Goal: Task Accomplishment & Management: Manage account settings

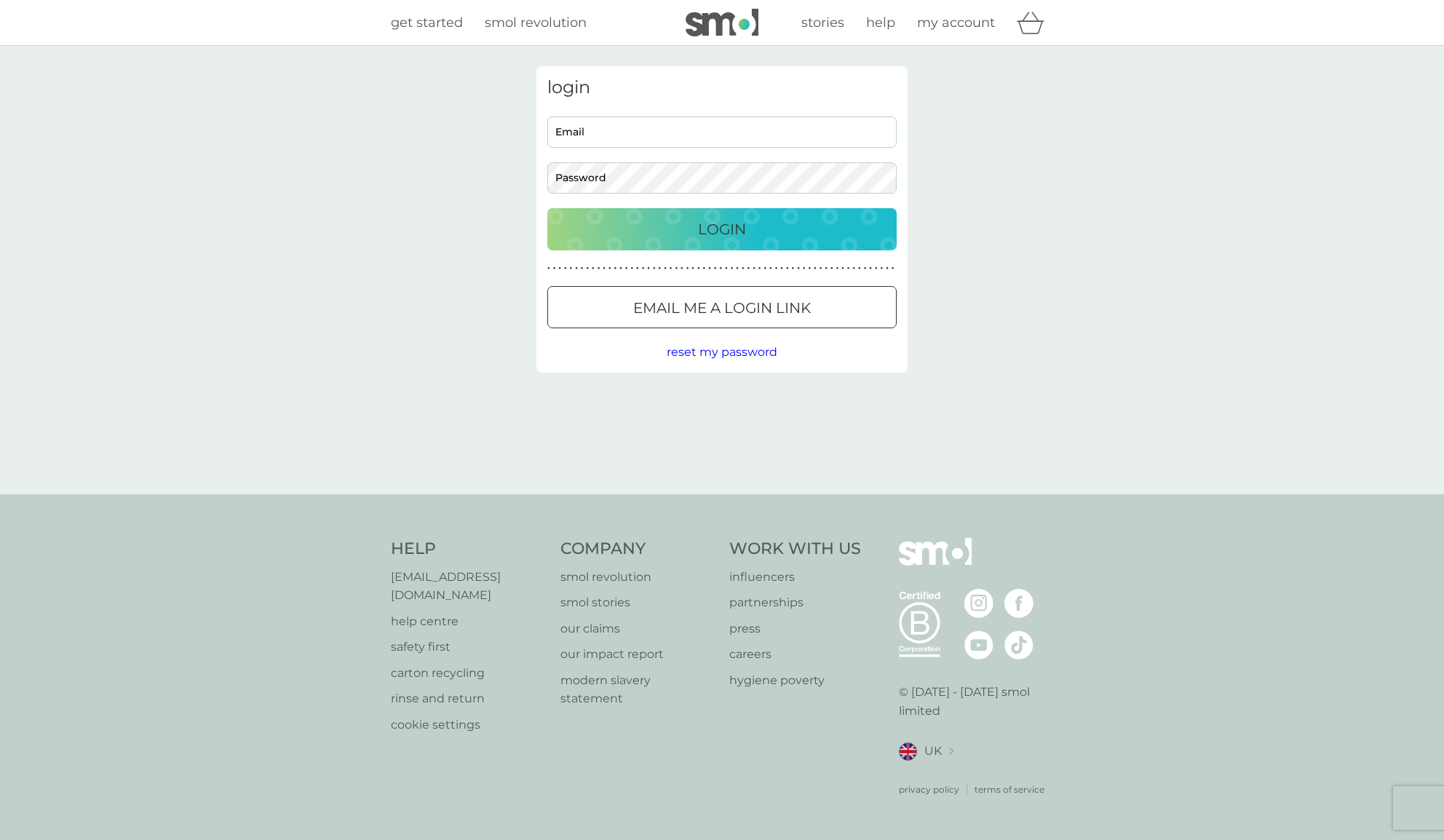
click at [608, 114] on div "login Email Password Login ● ● ● ● ● ● ● ● ● ● ● ● ● ● ● ● ● ● ● ● ● ● ● ● ● ● …" at bounding box center [722, 220] width 371 height 306
click at [597, 130] on input "Email" at bounding box center [722, 132] width 349 height 31
type input "devisree+1re@smolproducts.com"
click at [795, 241] on button "Login" at bounding box center [722, 229] width 349 height 42
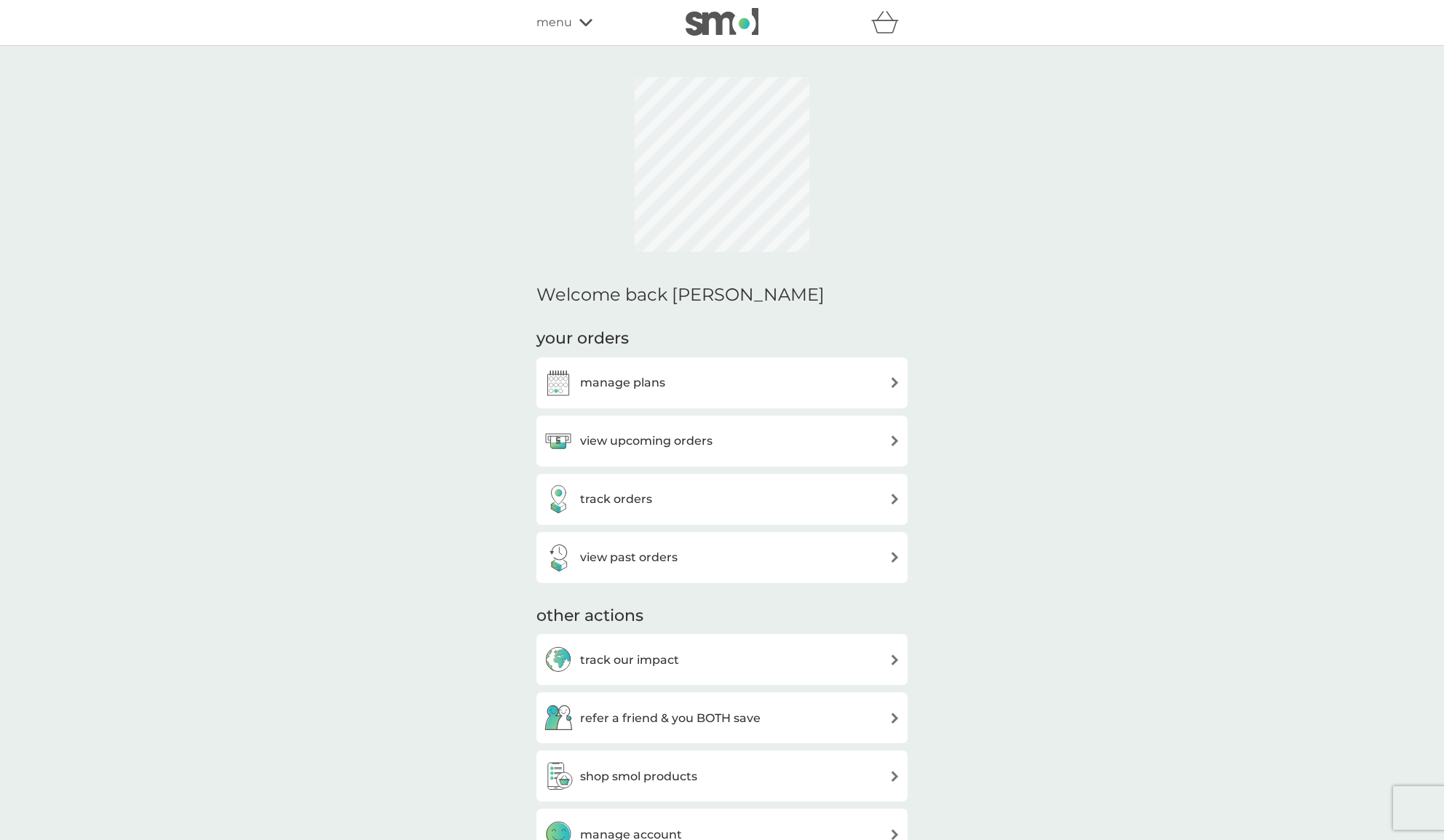
click at [570, 24] on span "menu" at bounding box center [555, 23] width 36 height 19
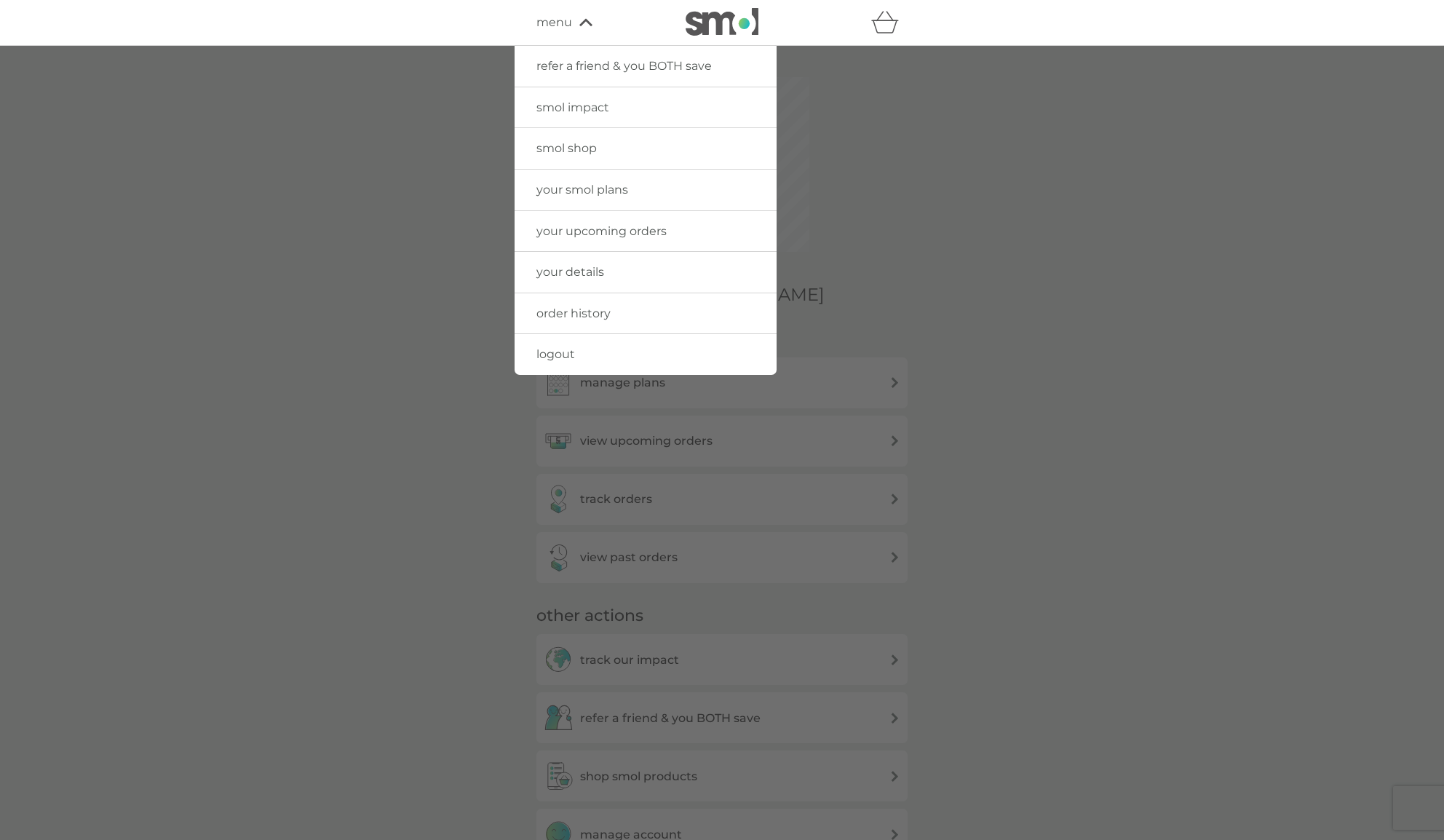
click at [585, 149] on span "smol shop" at bounding box center [567, 148] width 60 height 14
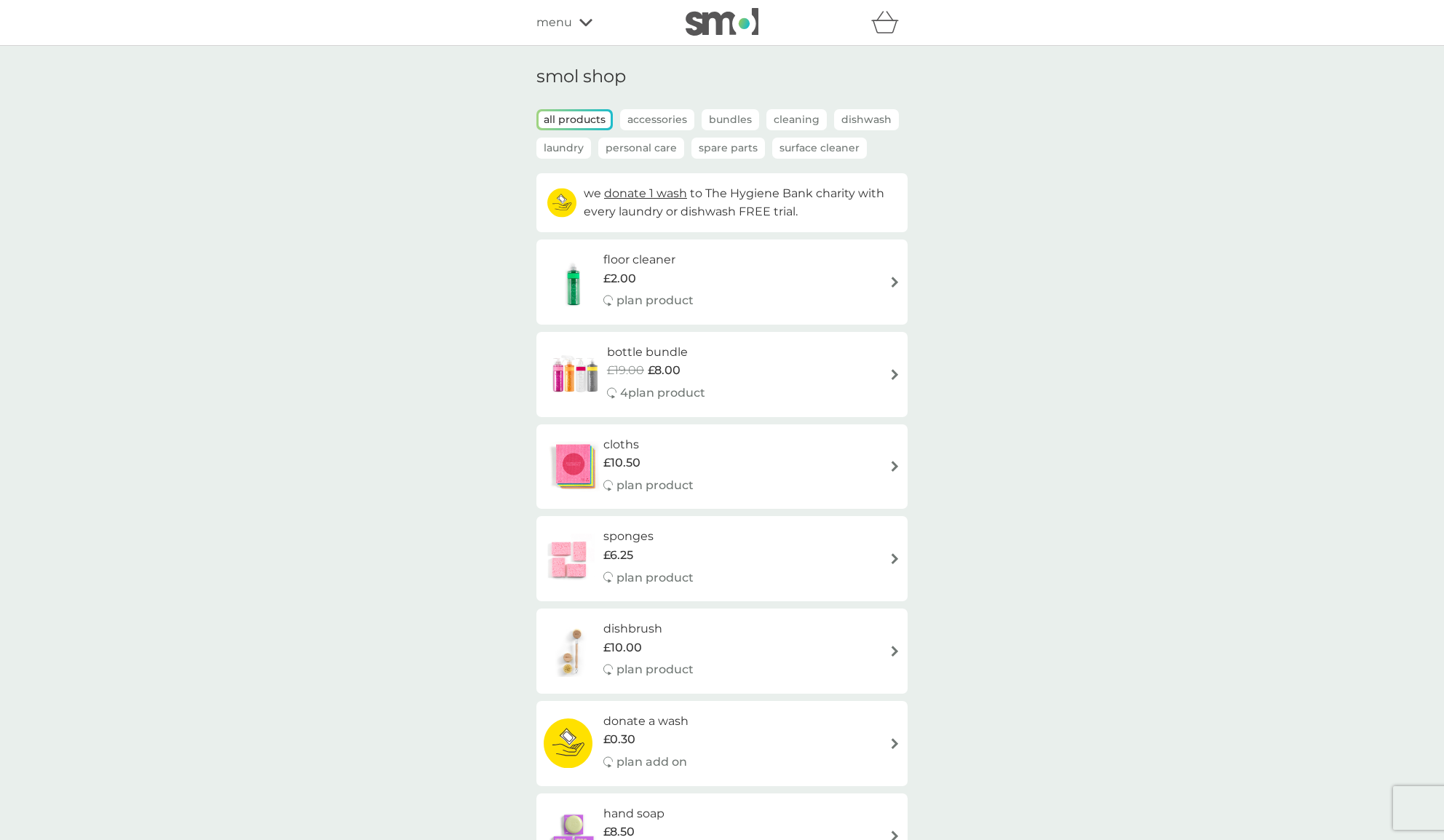
click at [575, 145] on p "Laundry" at bounding box center [564, 148] width 55 height 21
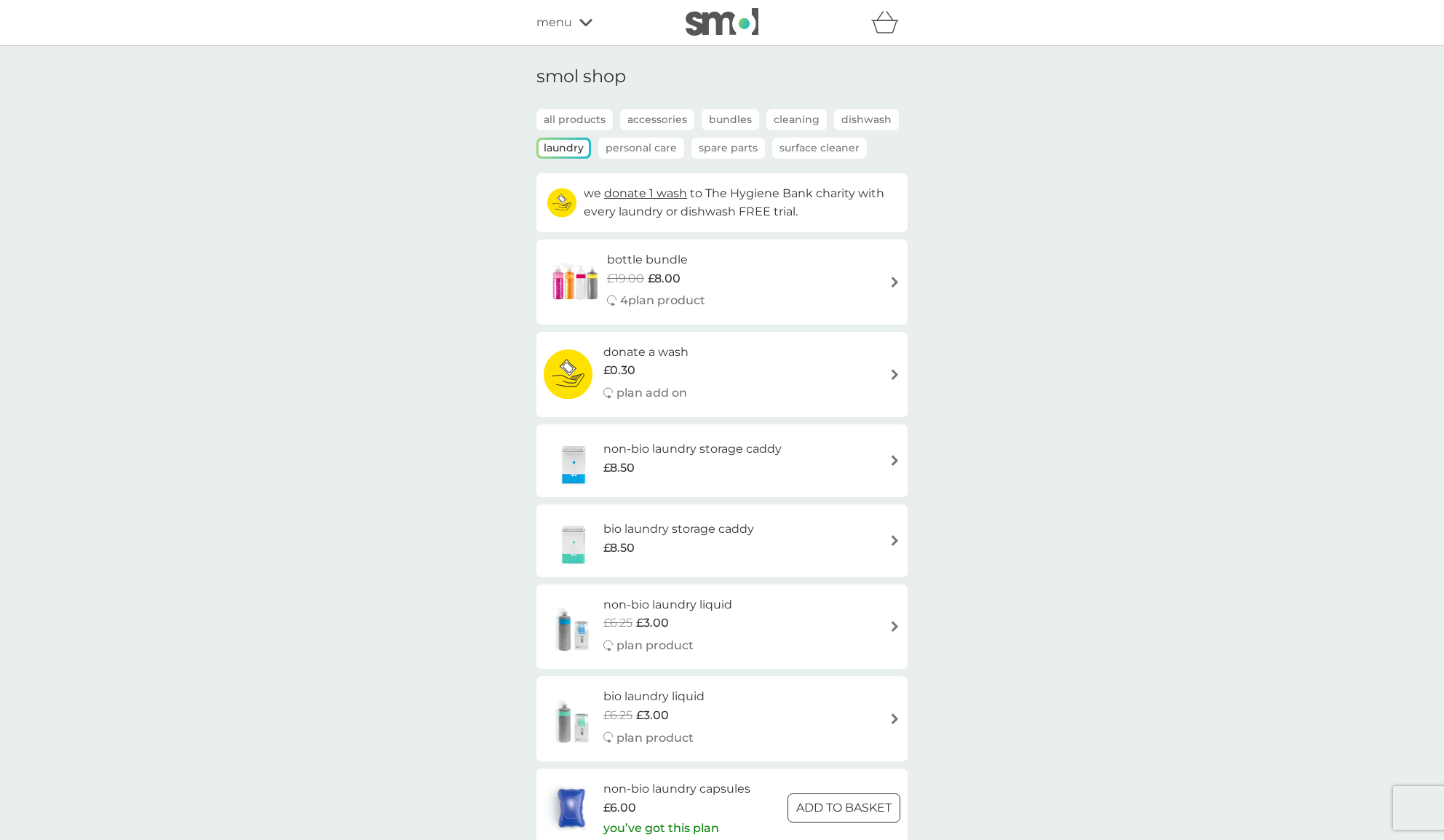
click at [588, 27] on div "menu" at bounding box center [599, 23] width 123 height 19
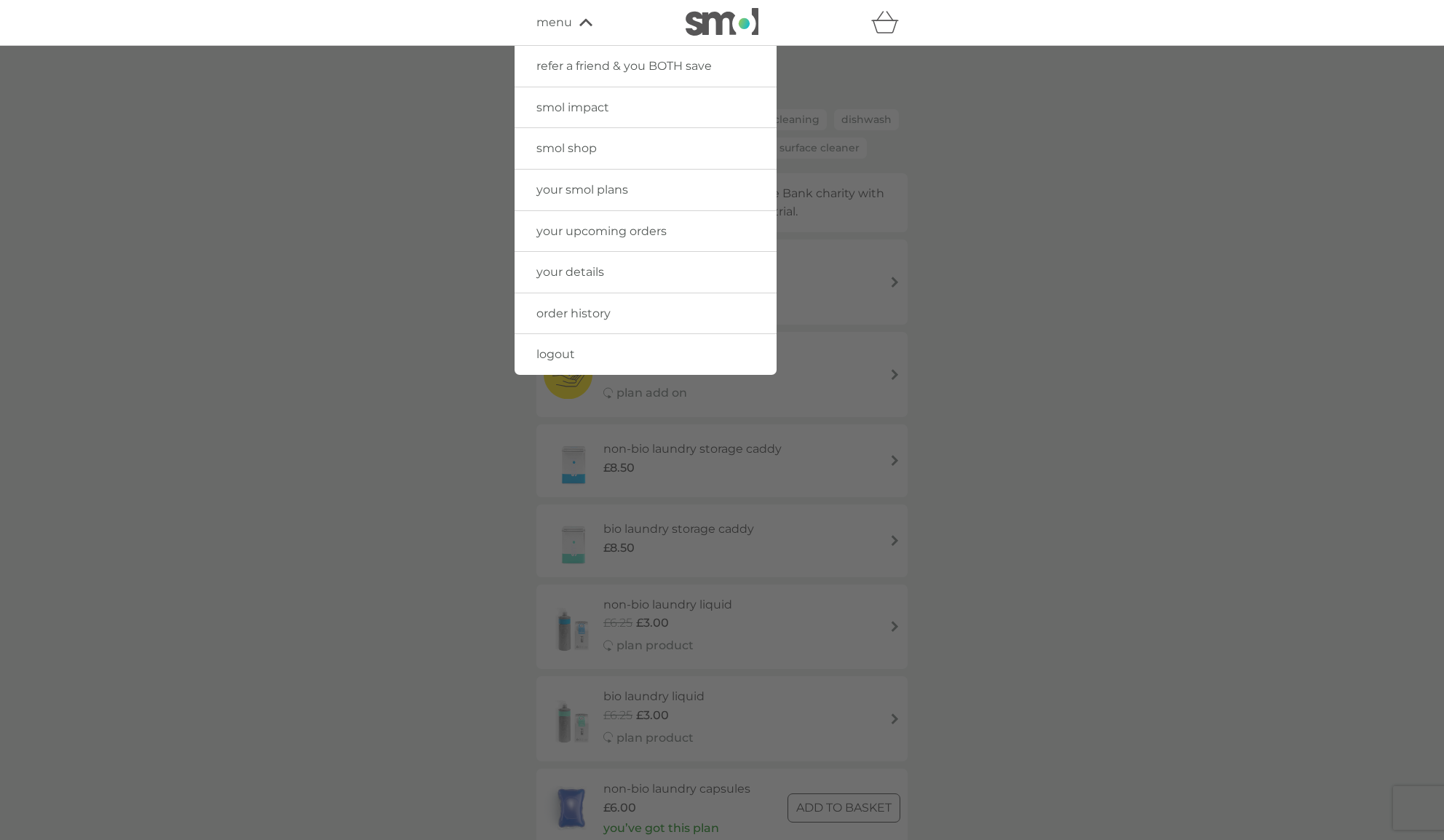
click at [588, 271] on span "your details" at bounding box center [570, 272] width 68 height 14
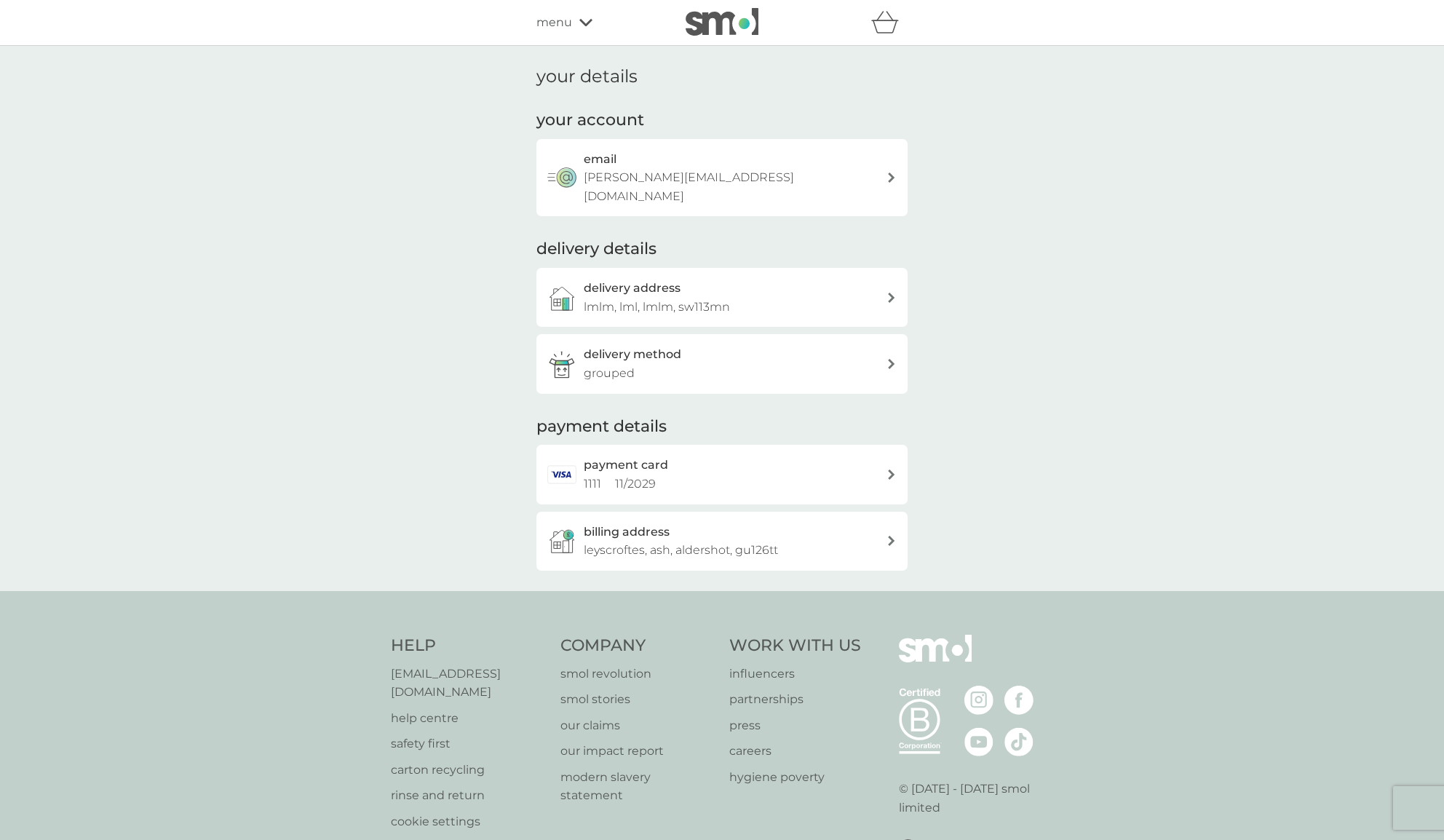
click at [674, 349] on div "delivery method grouped" at bounding box center [735, 364] width 303 height 38
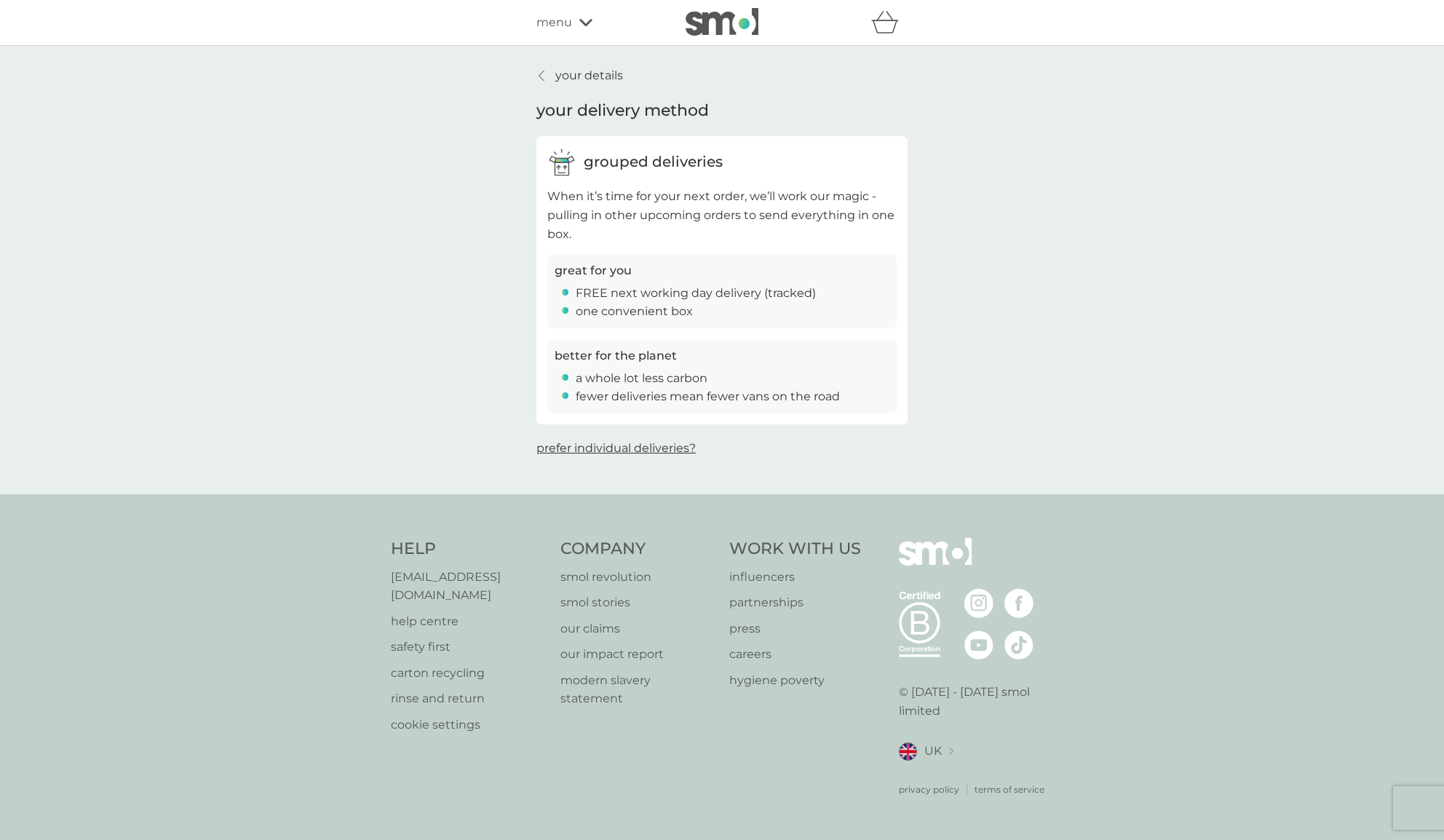
click at [595, 79] on p "your details" at bounding box center [589, 76] width 68 height 19
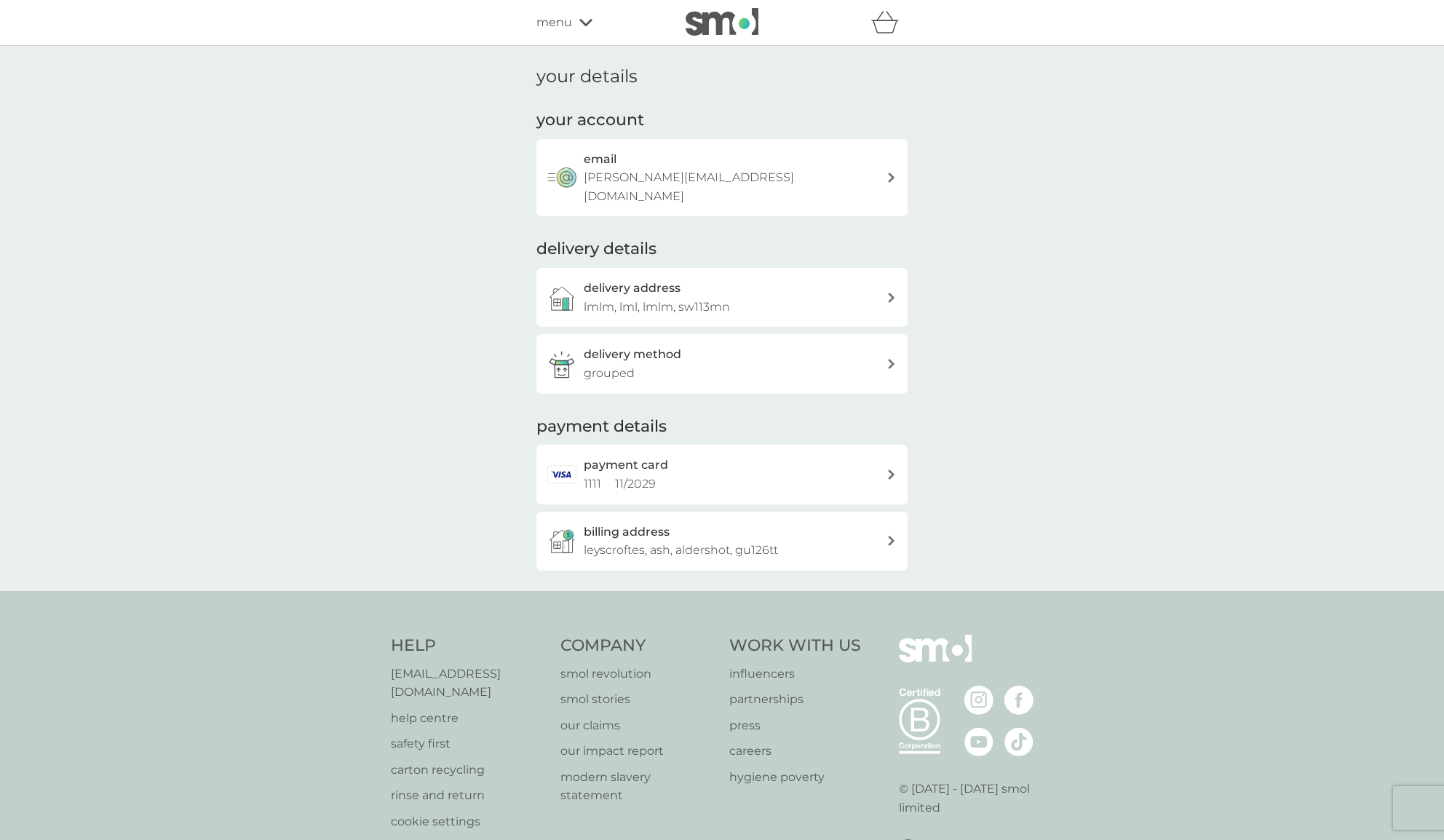
click at [570, 16] on span "menu" at bounding box center [555, 23] width 36 height 19
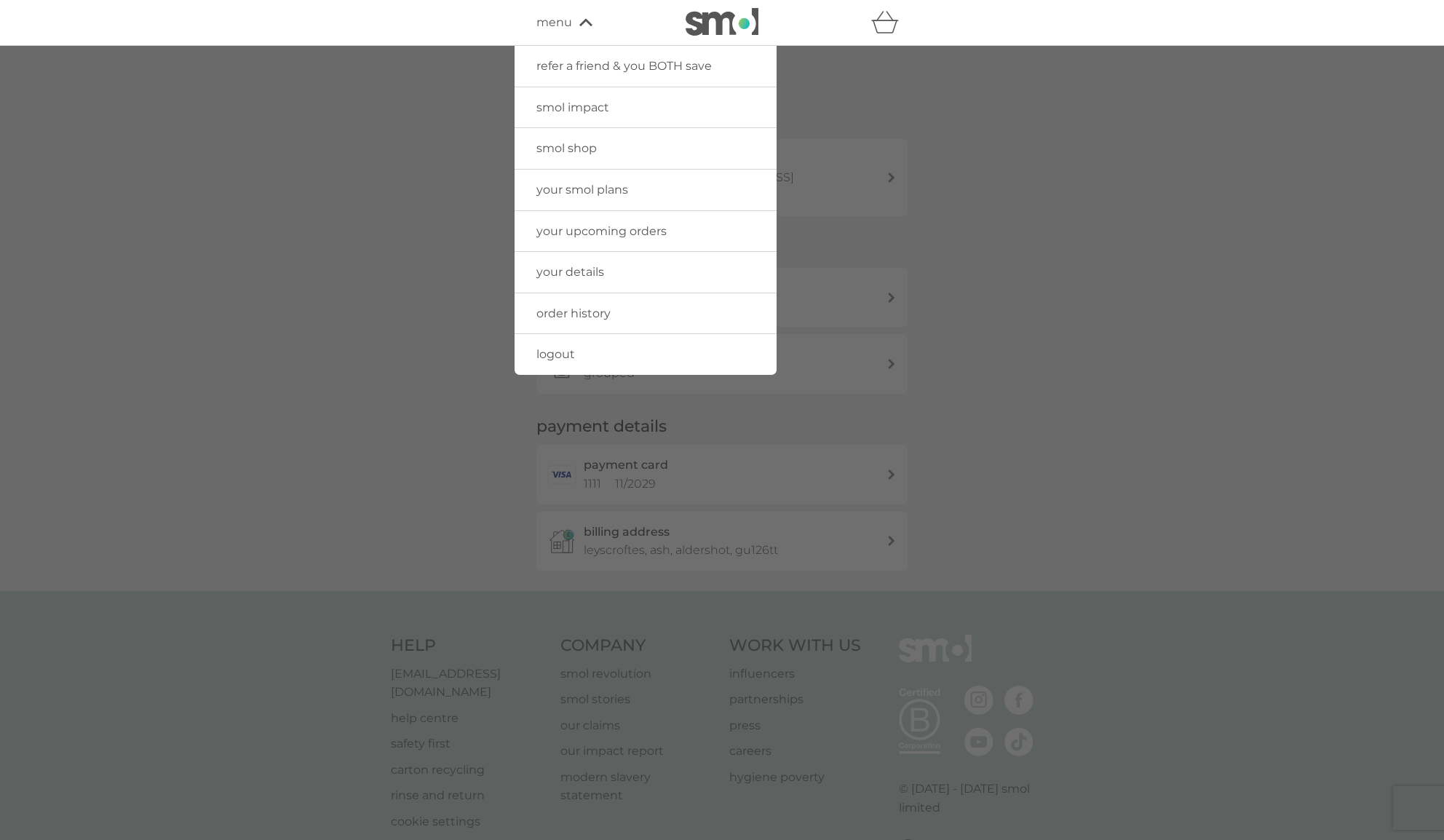
click at [547, 351] on span "logout" at bounding box center [556, 354] width 38 height 14
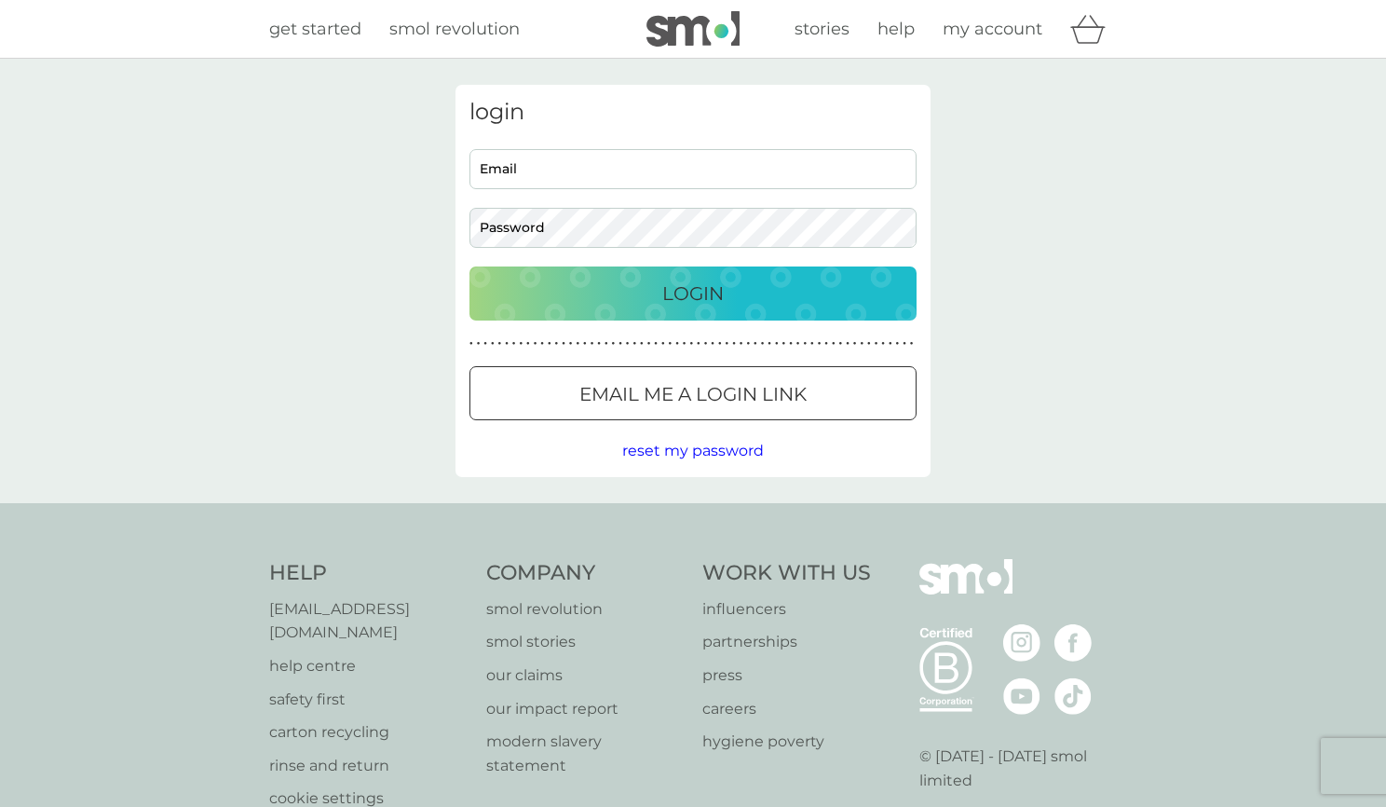
click at [591, 180] on input "Email" at bounding box center [693, 169] width 447 height 40
type input "devisree+first145@smolproducts.com"
click at [761, 304] on div "Login" at bounding box center [693, 294] width 410 height 30
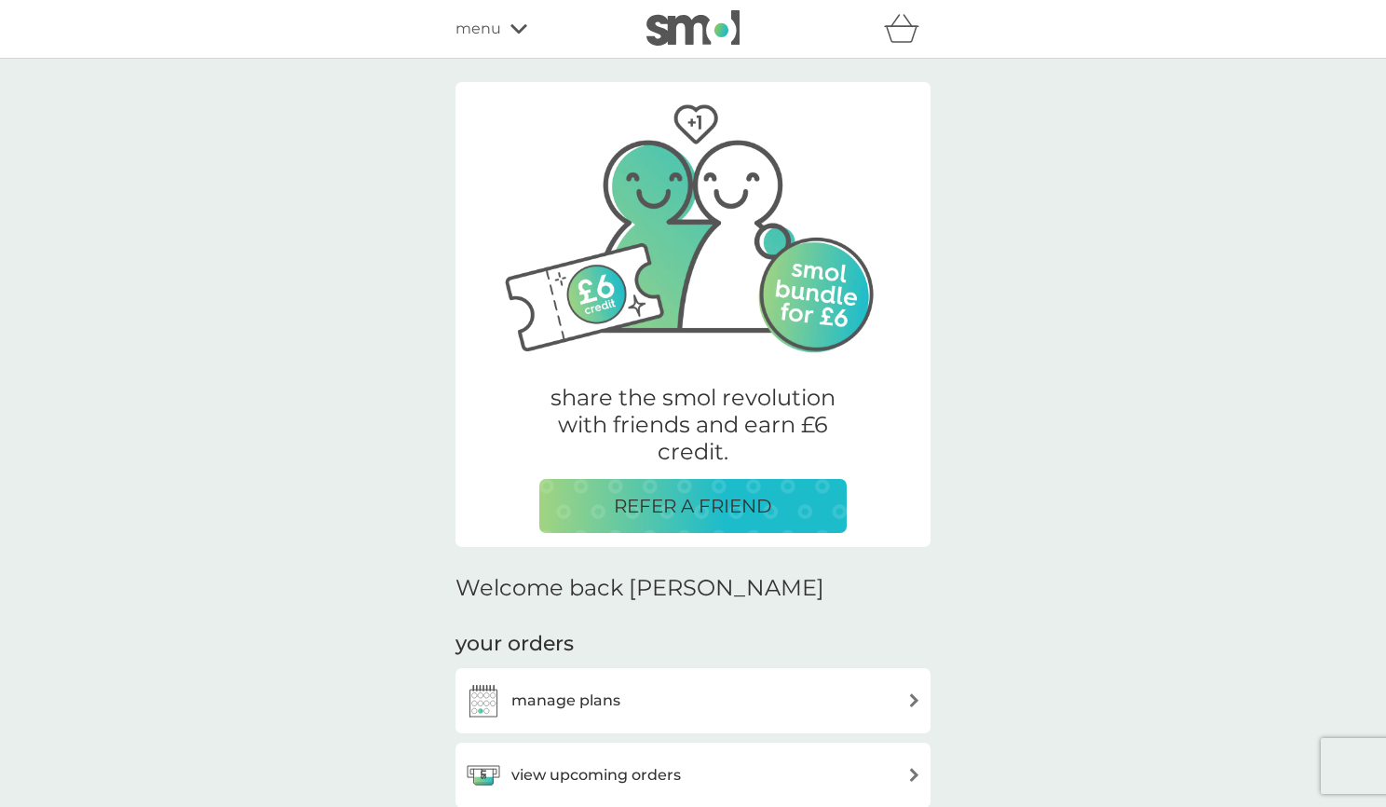
click at [467, 32] on span "menu" at bounding box center [479, 29] width 46 height 24
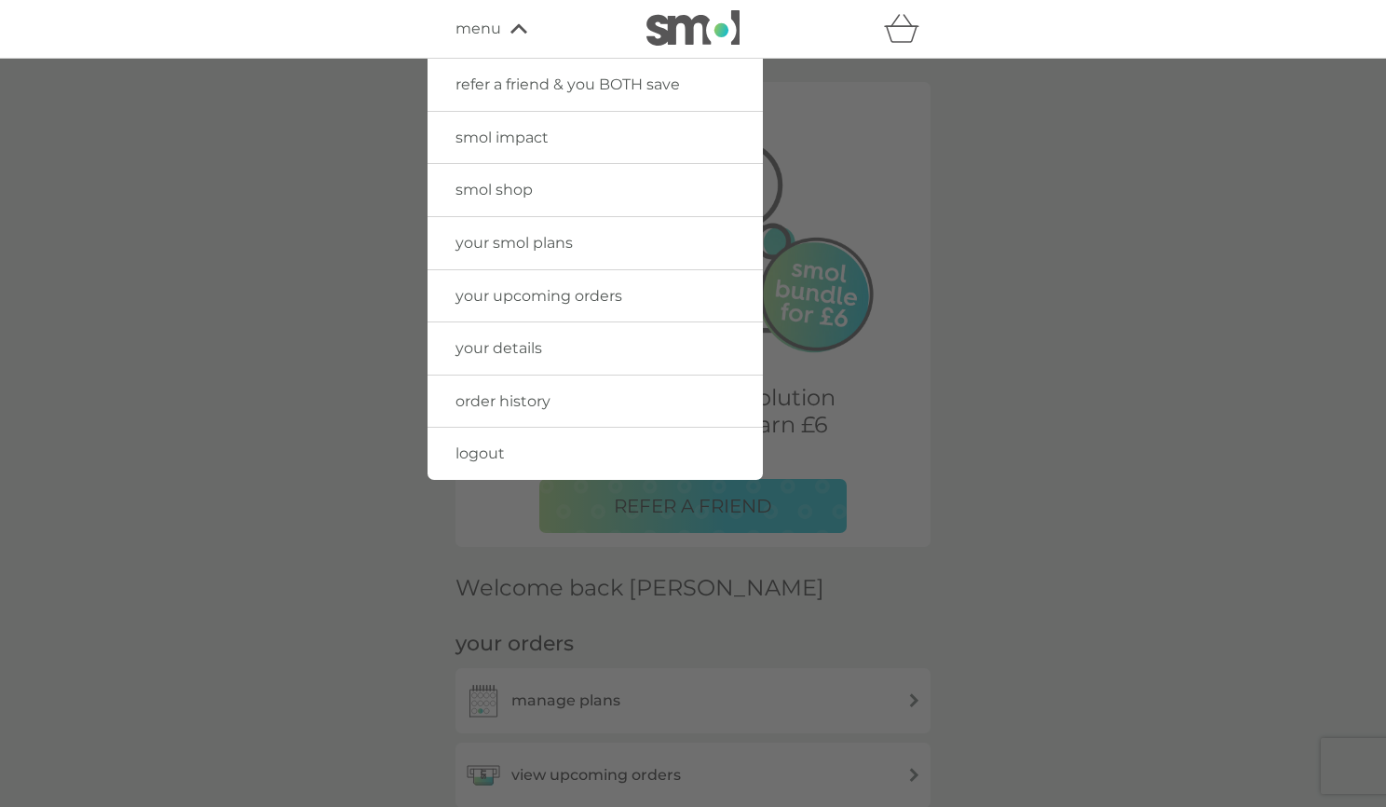
click at [520, 357] on link "your details" at bounding box center [595, 348] width 335 height 52
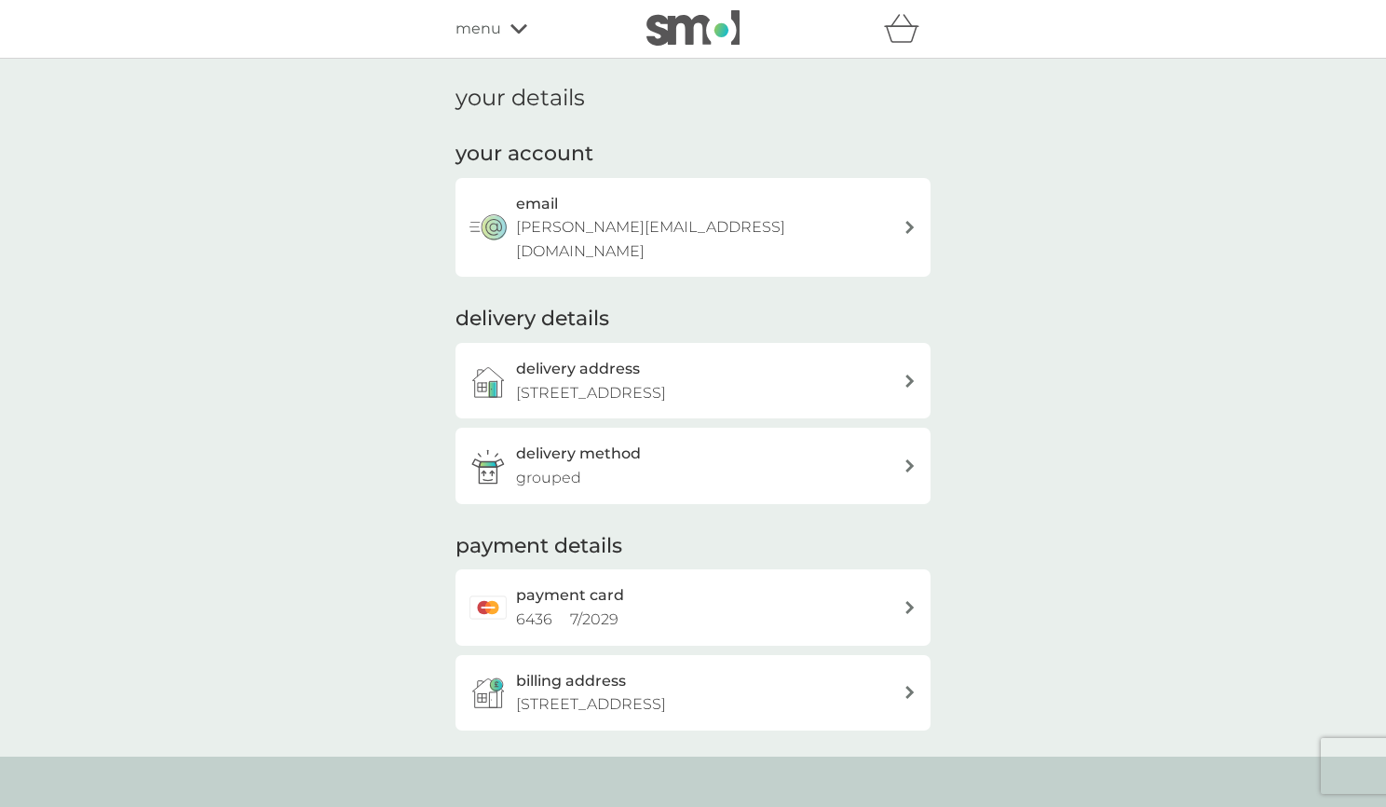
click at [505, 36] on div "menu" at bounding box center [535, 29] width 158 height 24
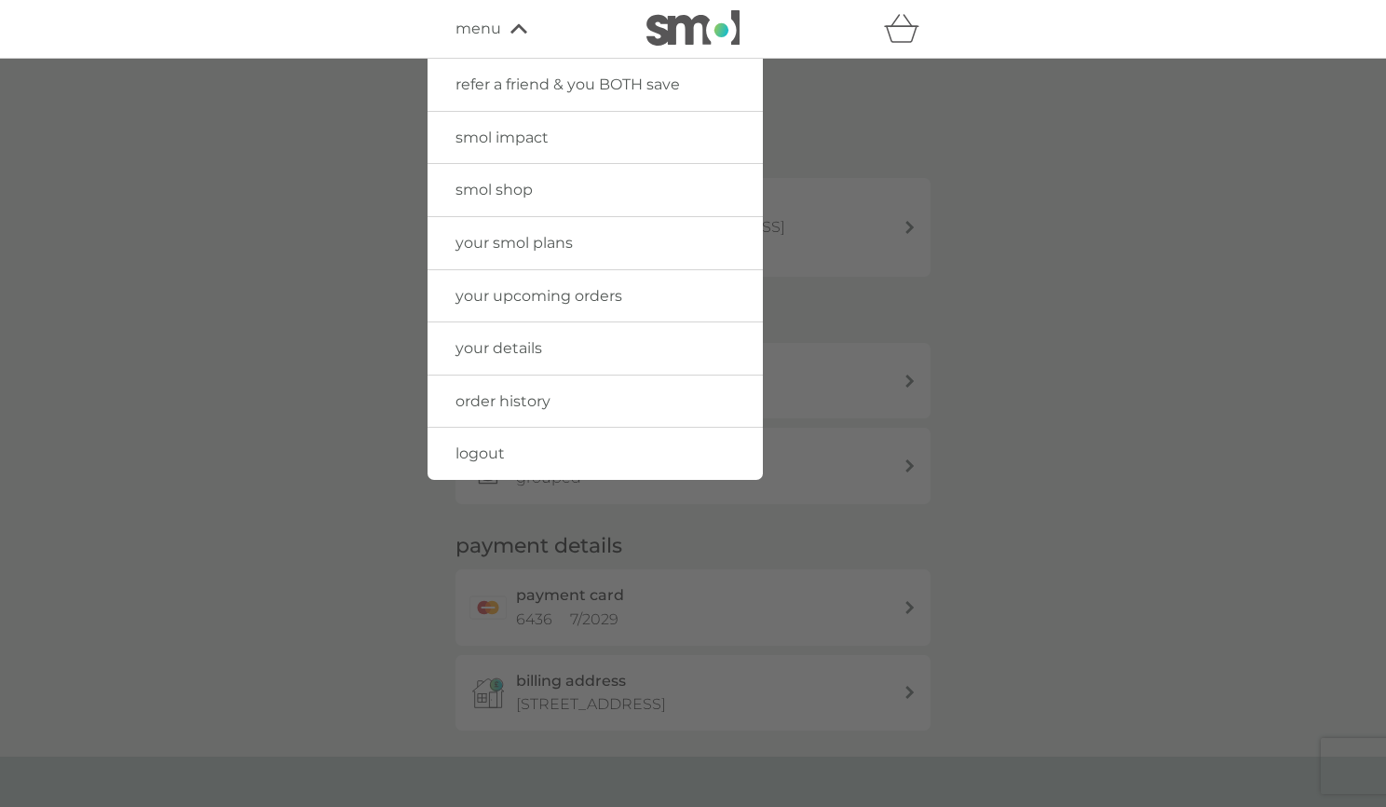
click at [333, 221] on div at bounding box center [693, 462] width 1386 height 807
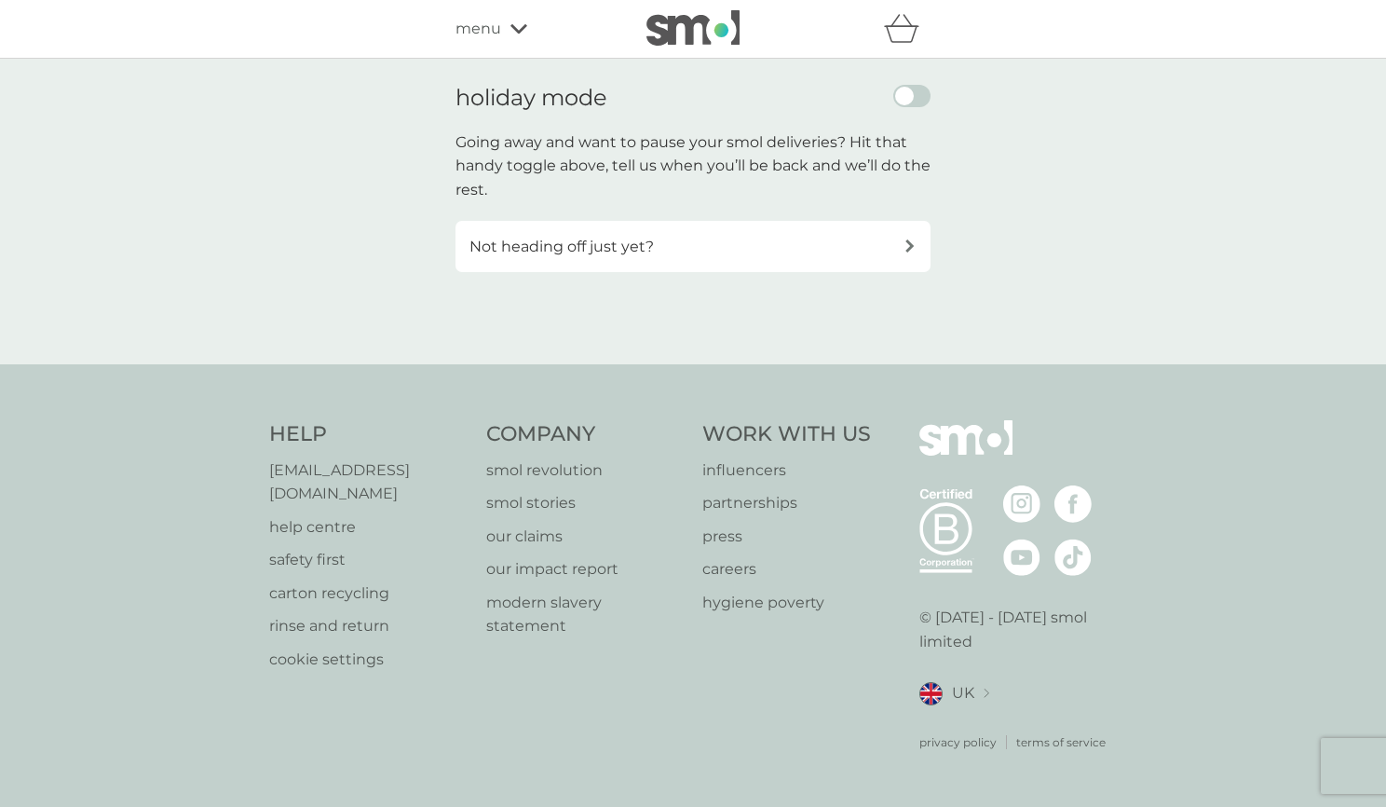
click at [922, 98] on label "enable holiday mode" at bounding box center [911, 96] width 37 height 22
click at [922, 98] on input "checkbox" at bounding box center [911, 96] width 37 height 22
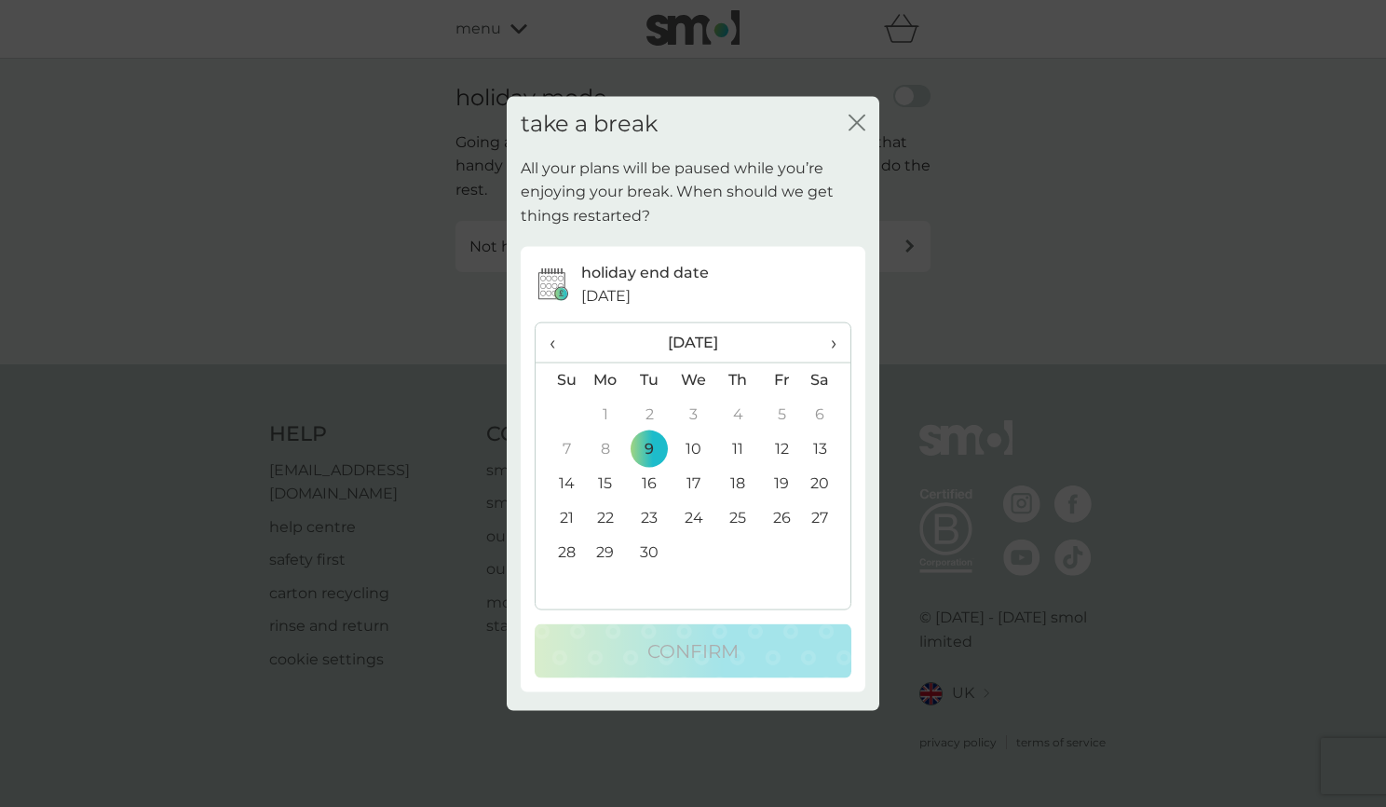
click at [648, 524] on td "23" at bounding box center [650, 517] width 44 height 34
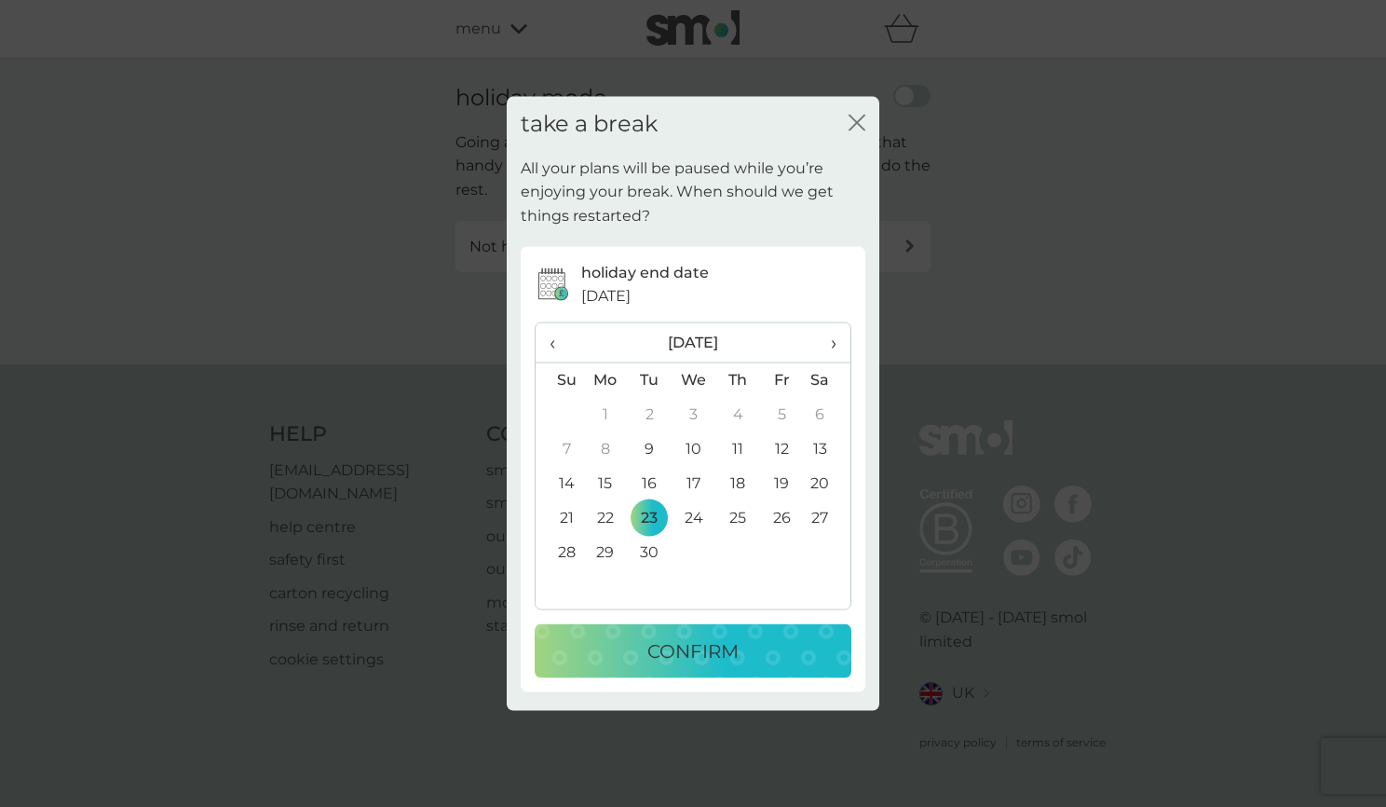
click at [655, 647] on p "CONFIRM" at bounding box center [692, 650] width 91 height 30
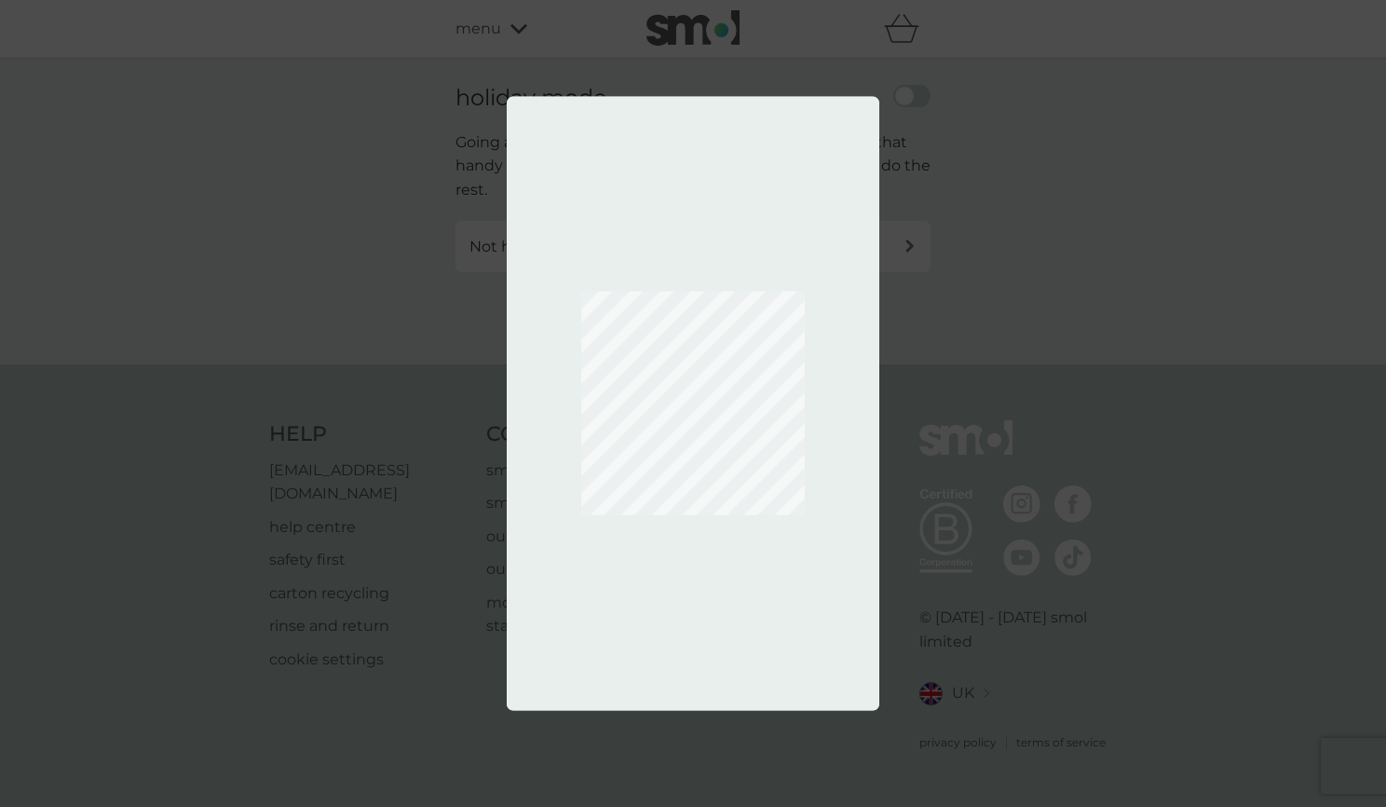
checkbox input "true"
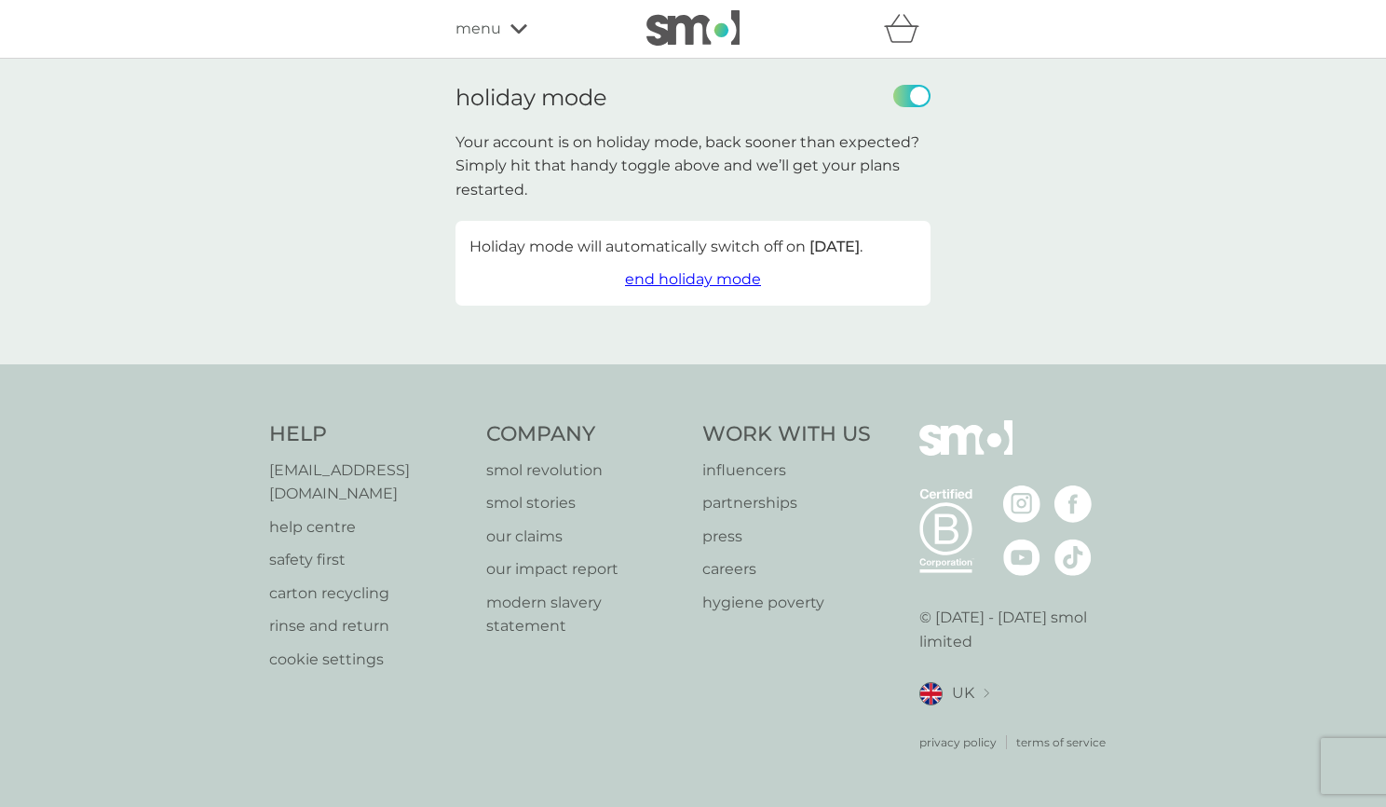
click at [503, 29] on div "menu" at bounding box center [535, 29] width 158 height 24
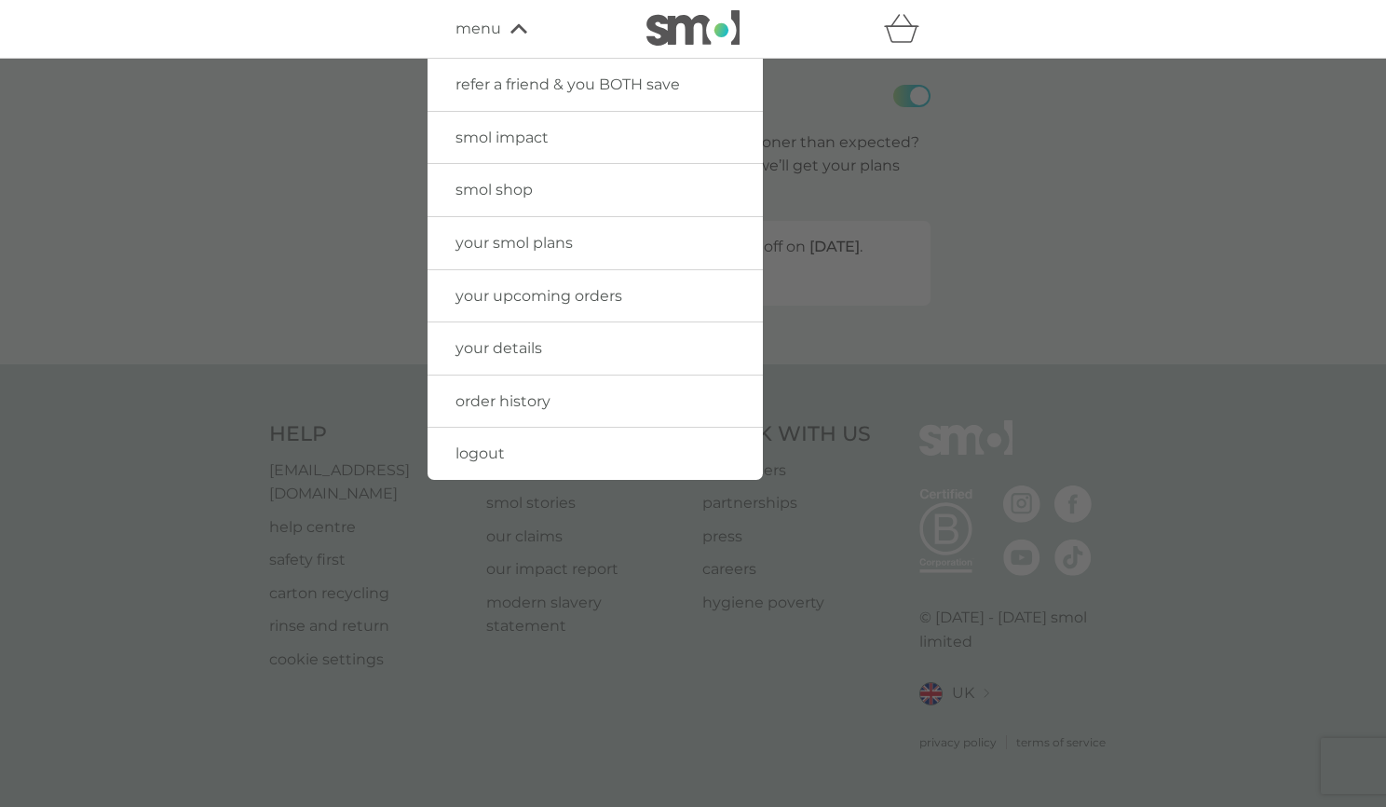
click at [524, 363] on link "your details" at bounding box center [595, 348] width 335 height 52
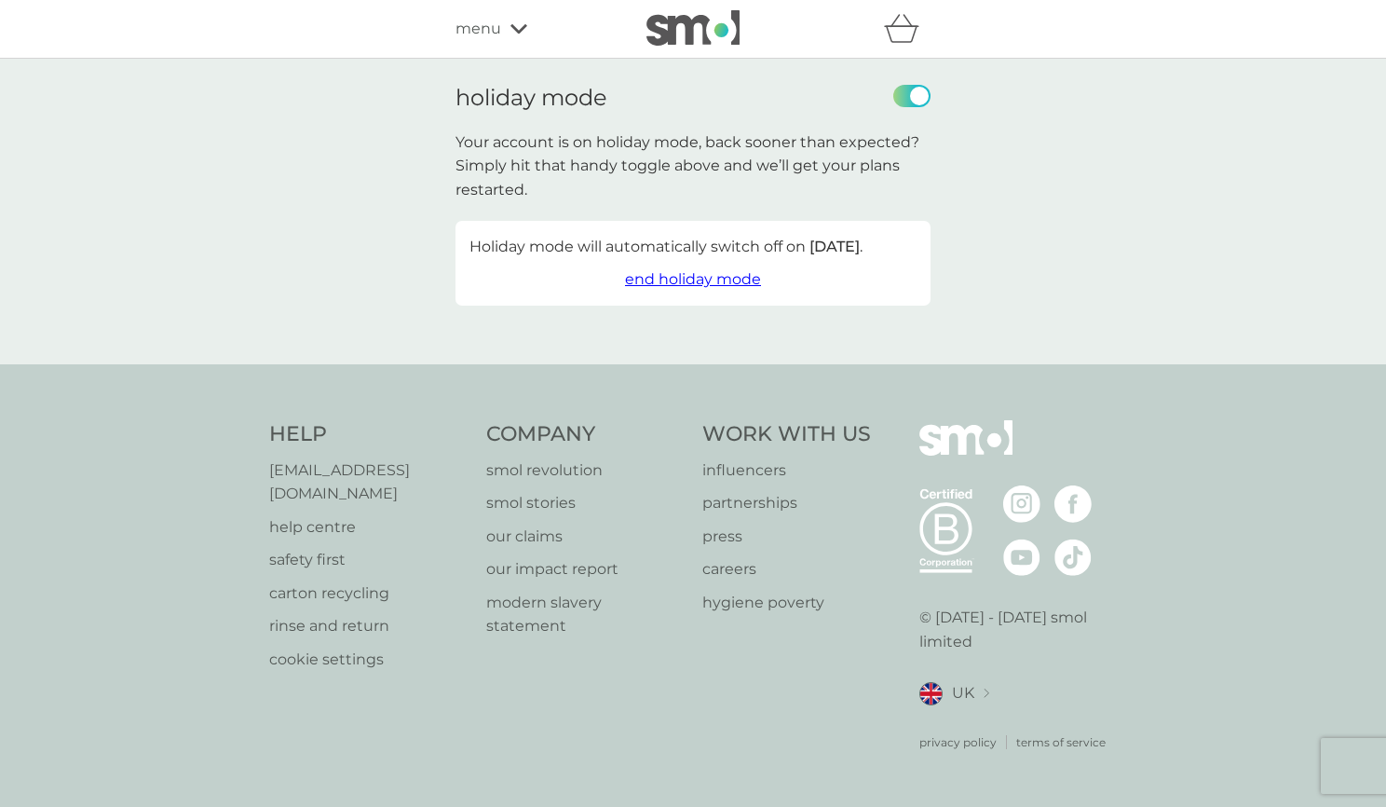
click at [911, 91] on label "enable holiday mode" at bounding box center [911, 96] width 37 height 22
click at [911, 91] on input "checkbox" at bounding box center [911, 96] width 37 height 22
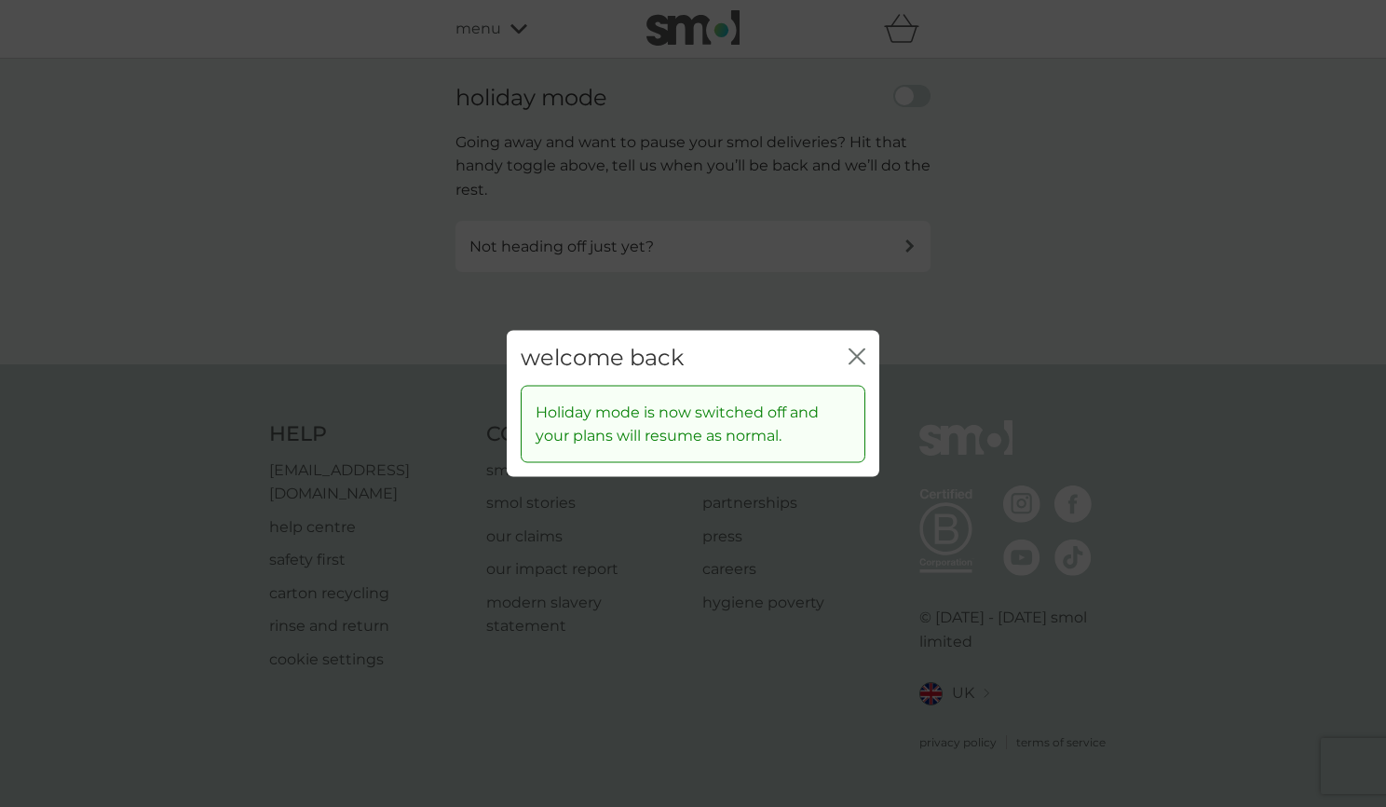
click at [860, 351] on icon "close" at bounding box center [857, 356] width 17 height 17
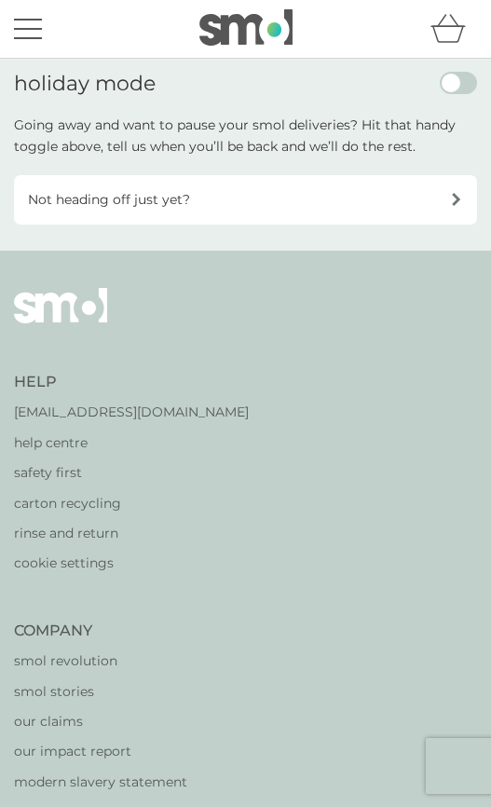
click at [464, 90] on label "enable holiday mode" at bounding box center [458, 83] width 37 height 22
click at [464, 90] on input "checkbox" at bounding box center [458, 83] width 37 height 22
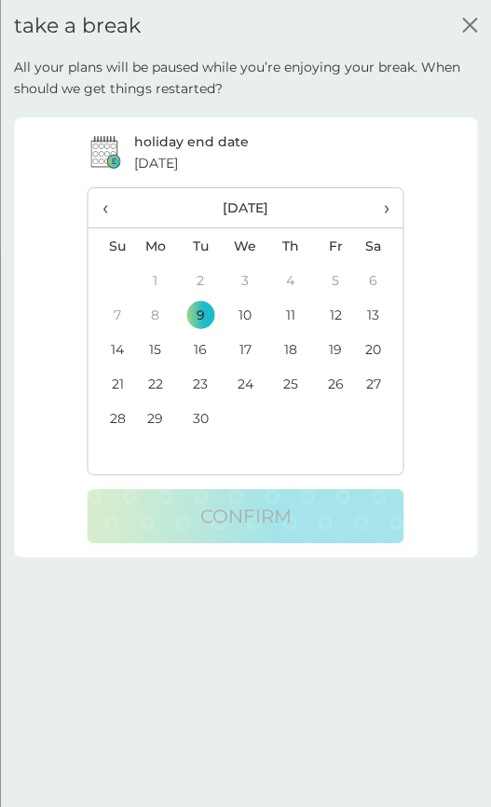
click at [340, 388] on td "26" at bounding box center [335, 383] width 45 height 34
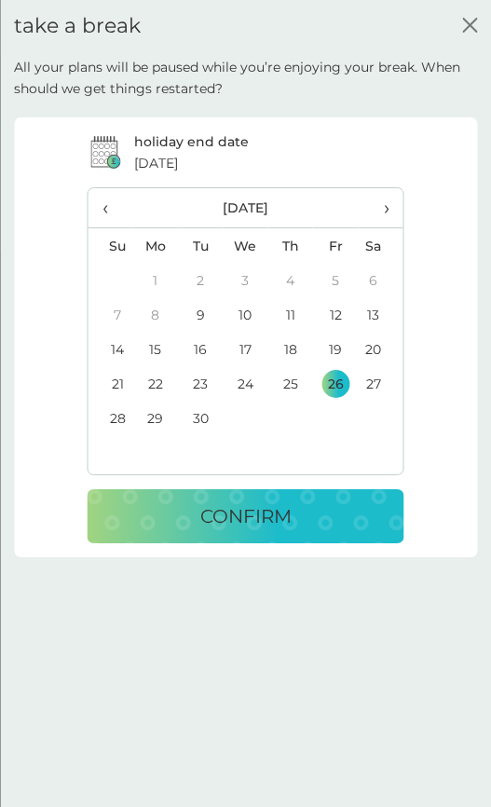
click at [321, 518] on div "CONFIRM" at bounding box center [245, 516] width 279 height 30
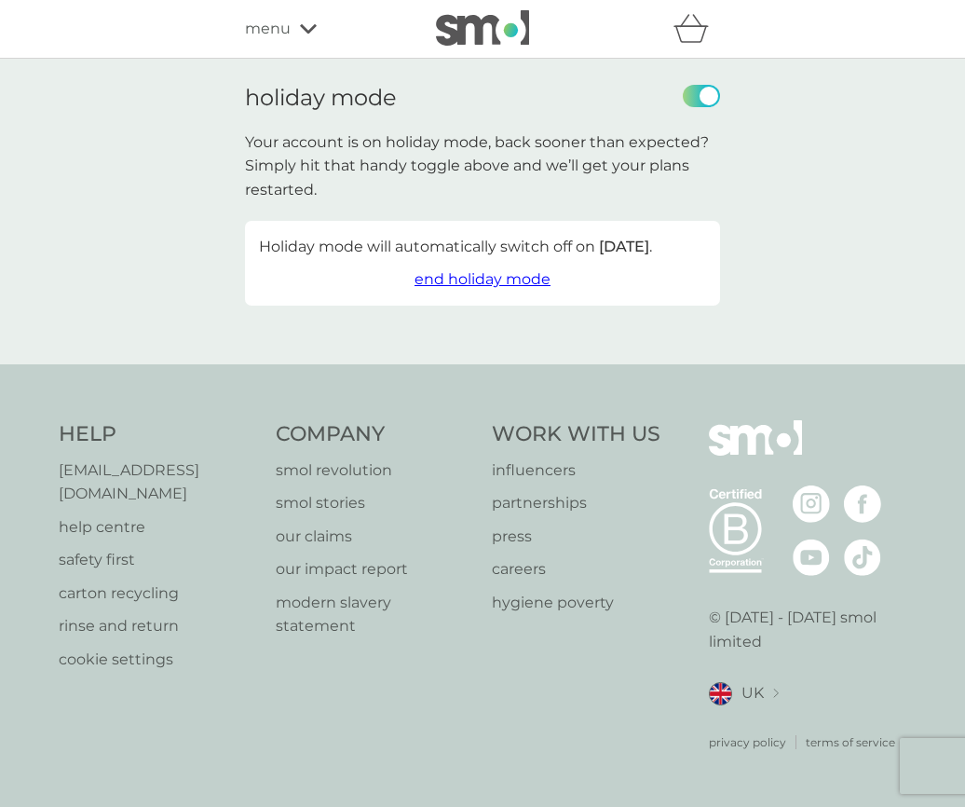
click at [511, 288] on span "end holiday mode" at bounding box center [483, 279] width 136 height 18
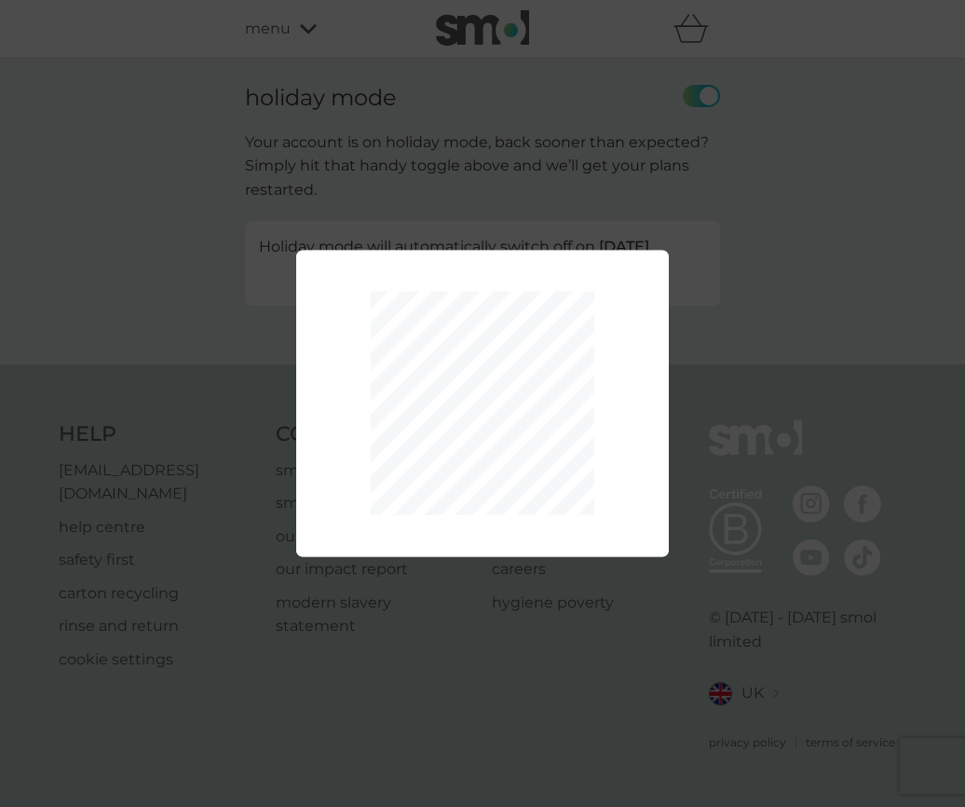
checkbox input "false"
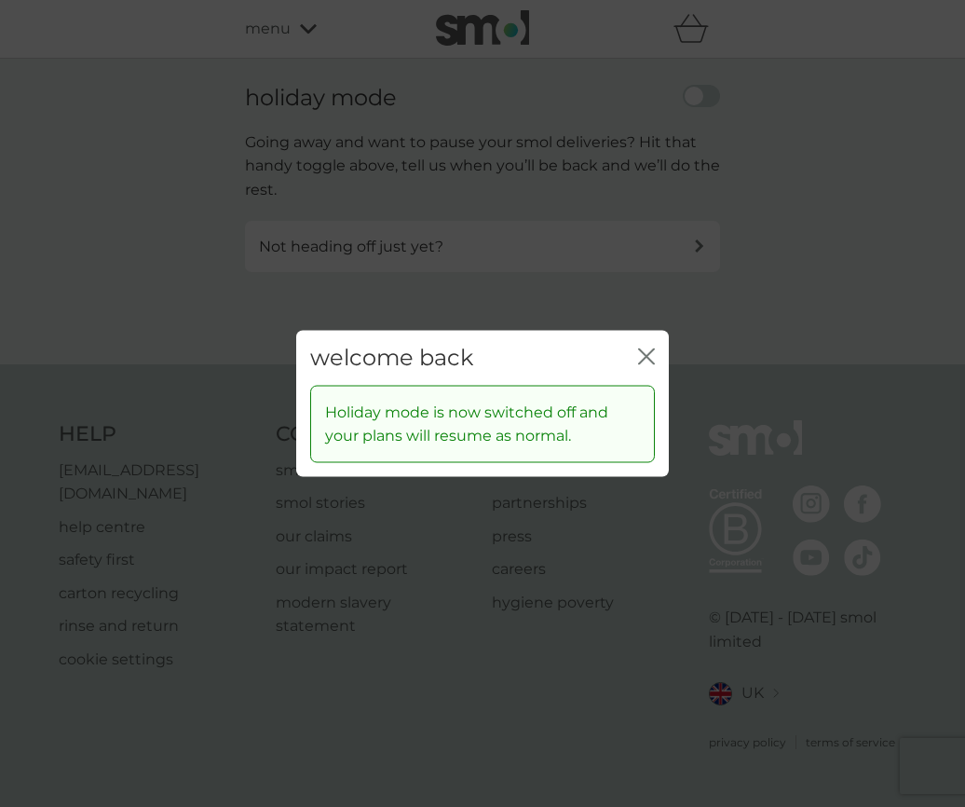
click at [648, 358] on icon "close" at bounding box center [650, 356] width 7 height 15
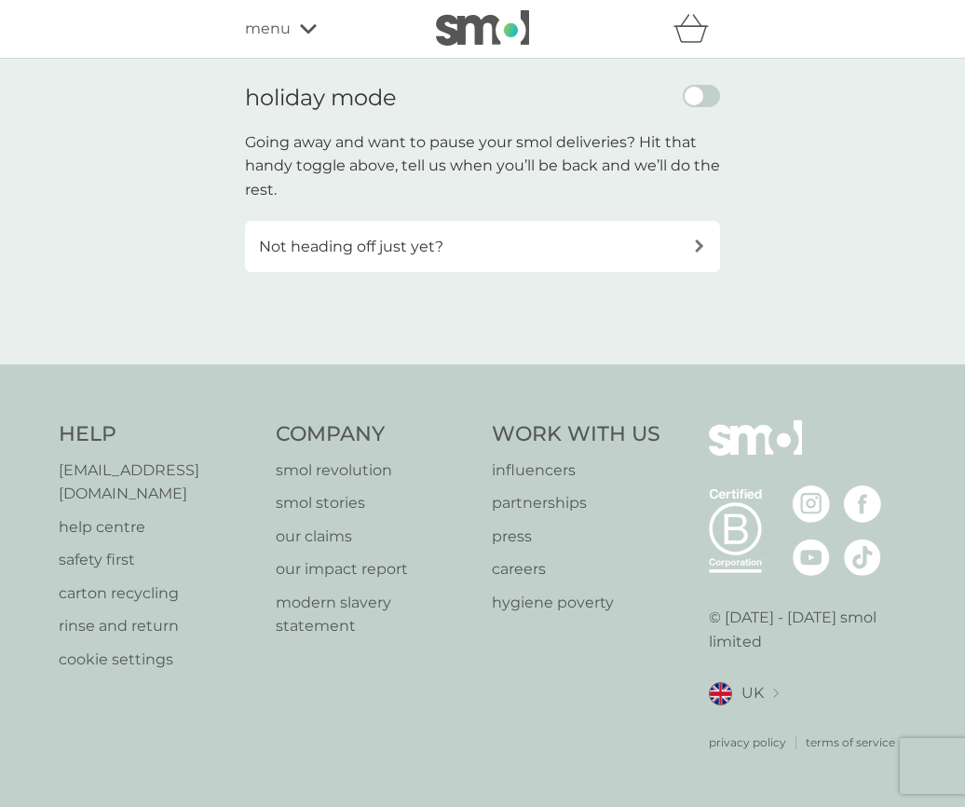
click at [676, 249] on div "Not heading off just yet?" at bounding box center [476, 247] width 434 height 24
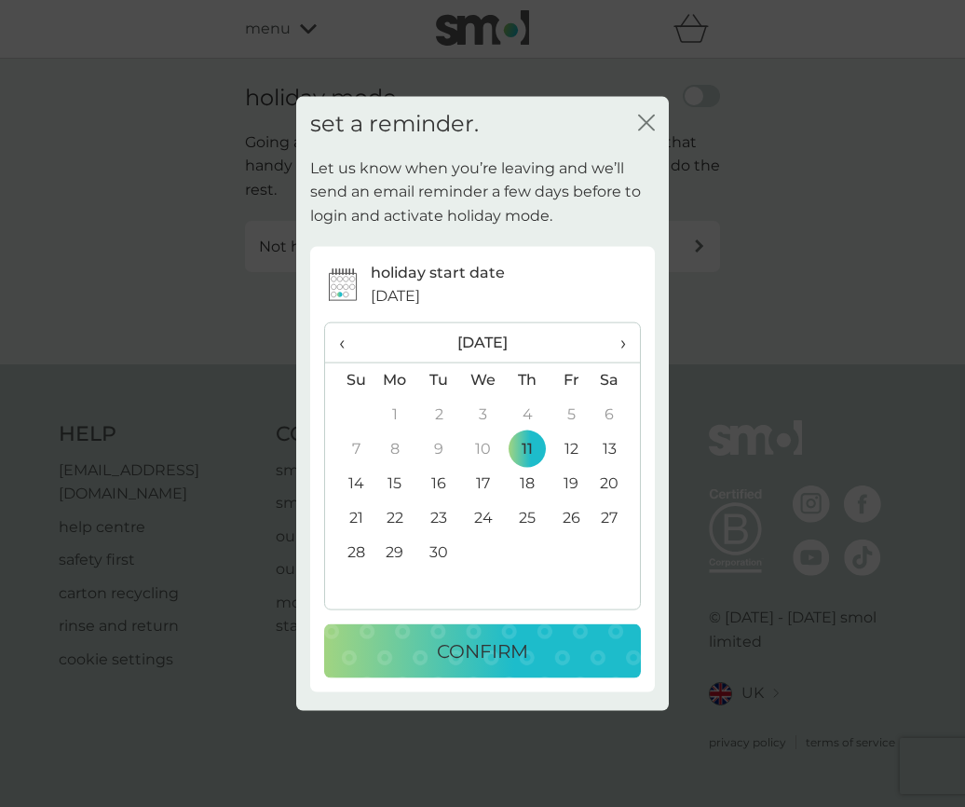
click at [437, 558] on td "30" at bounding box center [439, 552] width 44 height 34
click at [419, 648] on div "CONFIRM" at bounding box center [482, 650] width 279 height 30
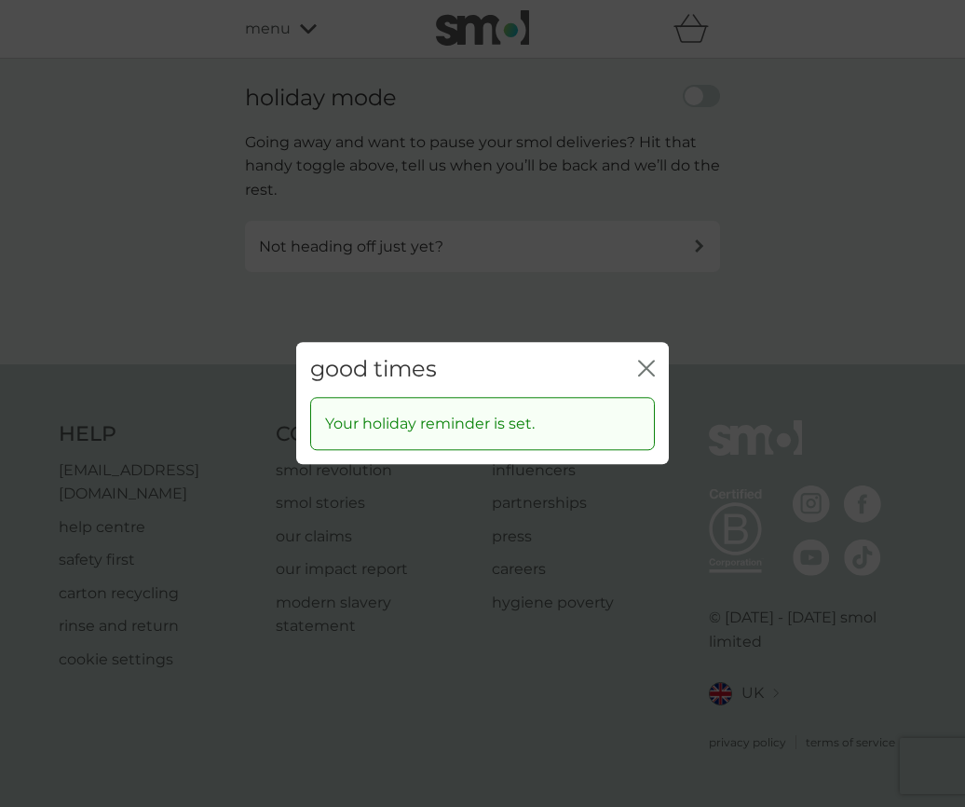
click at [647, 368] on icon "close" at bounding box center [650, 368] width 7 height 15
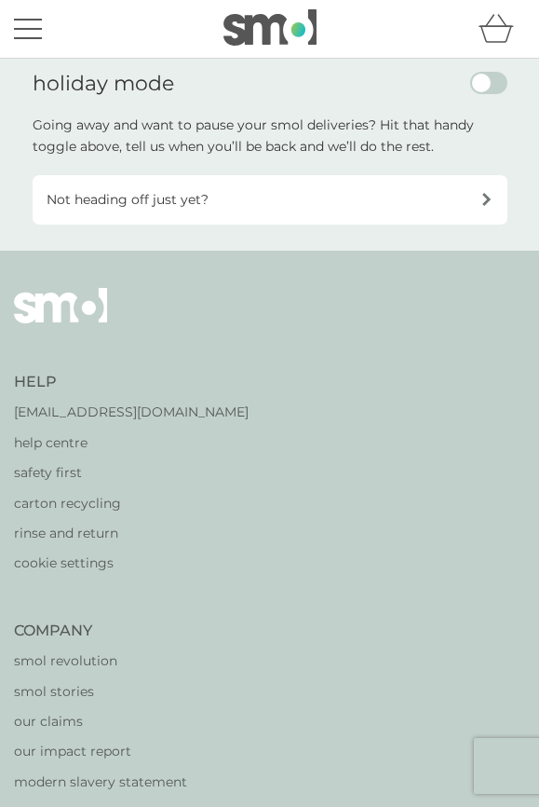
click at [20, 32] on button "menu" at bounding box center [28, 28] width 28 height 35
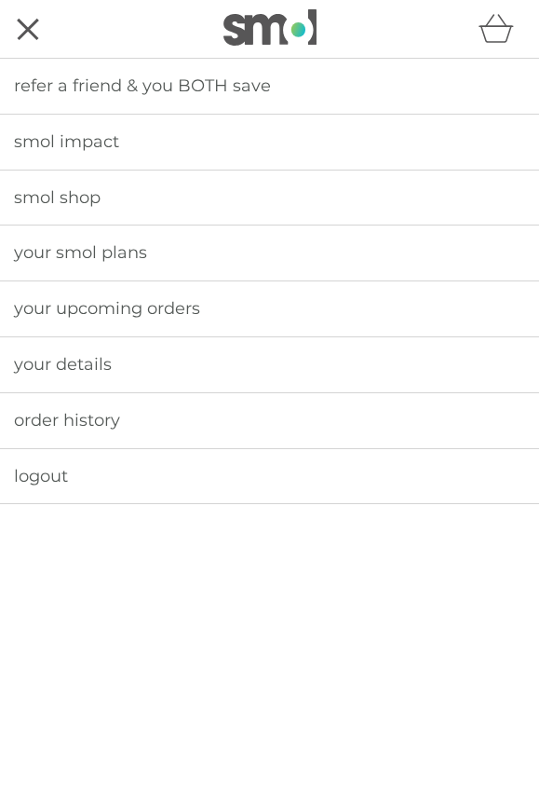
click at [26, 494] on link "logout" at bounding box center [269, 476] width 539 height 55
